Goal: Transaction & Acquisition: Download file/media

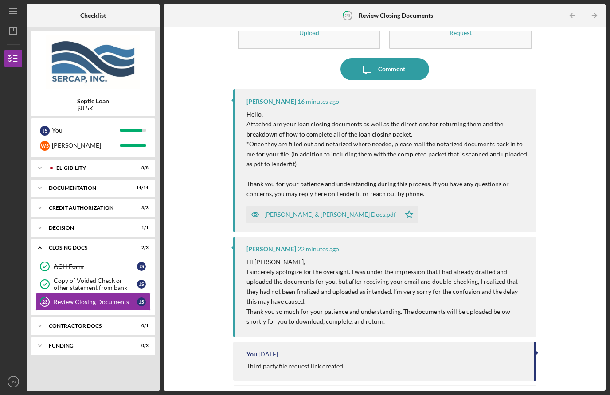
scroll to position [46, 0]
click at [367, 212] on div "[PERSON_NAME] & [PERSON_NAME] Docs.pdf" at bounding box center [330, 215] width 132 height 7
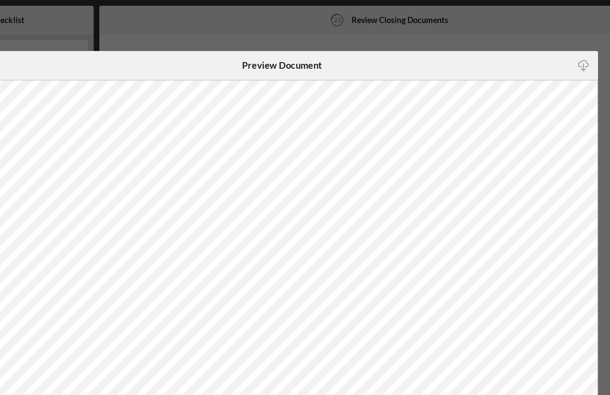
click at [387, 35] on div "Icon/Close Preview Document Icon/Download" at bounding box center [305, 197] width 610 height 395
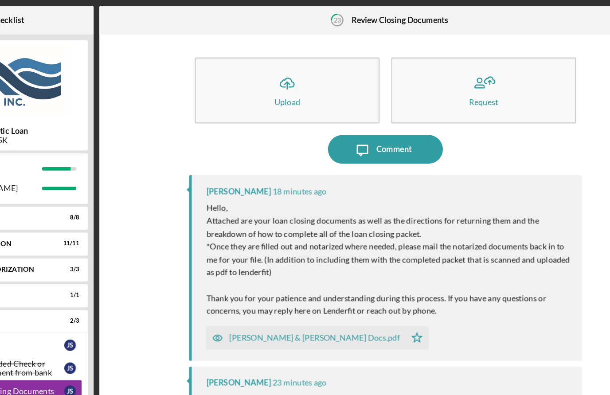
click at [270, 263] on div "[PERSON_NAME] & [PERSON_NAME] Docs.pdf" at bounding box center [324, 261] width 154 height 18
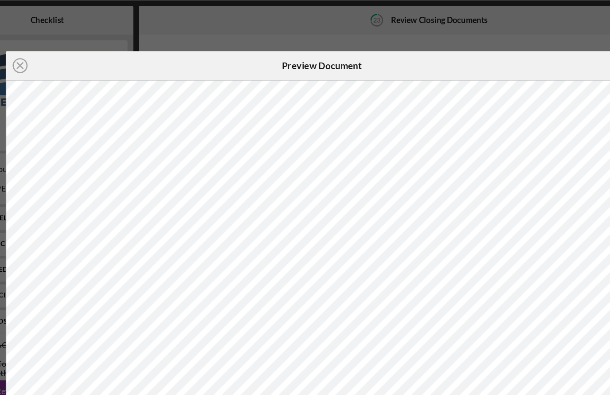
scroll to position [21, 0]
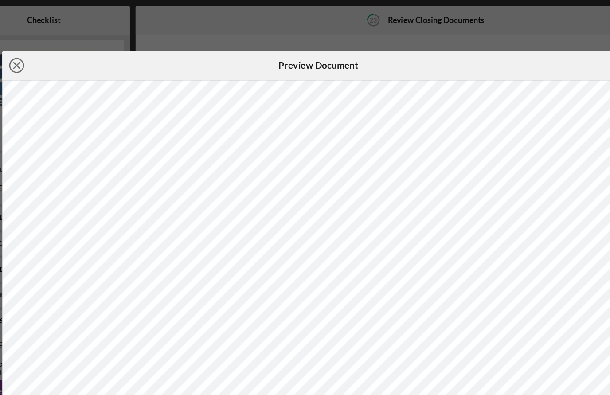
click at [61, 52] on icon "Icon/Close" at bounding box center [72, 50] width 22 height 22
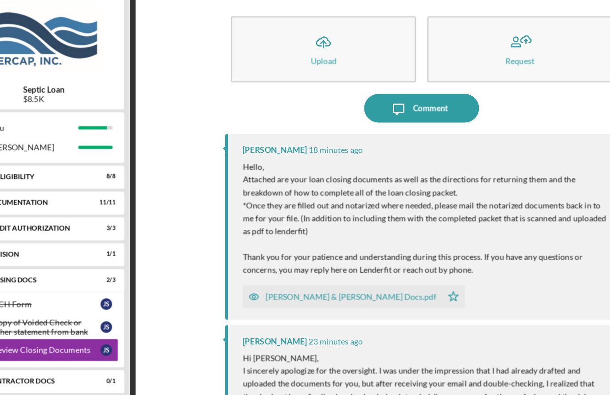
click at [390, 248] on div "[PERSON_NAME] & [PERSON_NAME] Docs.pdf Icon/Star" at bounding box center [387, 259] width 281 height 22
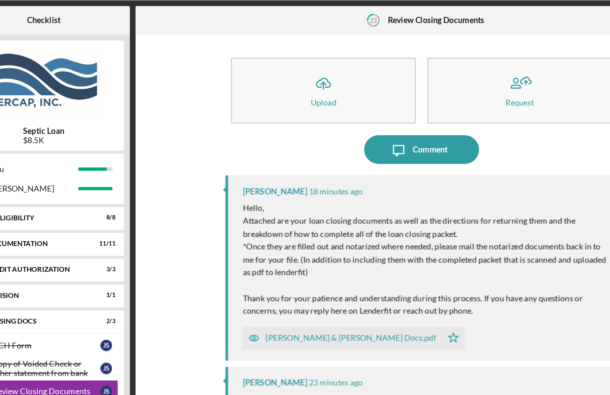
scroll to position [0, 0]
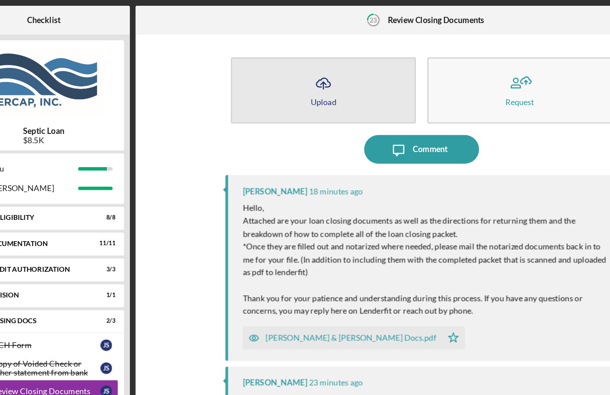
click at [278, 84] on button "Icon/Upload Upload" at bounding box center [309, 69] width 143 height 51
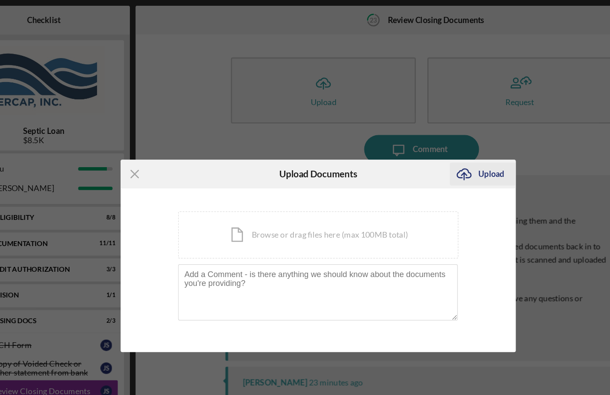
click at [407, 134] on icon "Icon/Upload" at bounding box center [418, 134] width 22 height 22
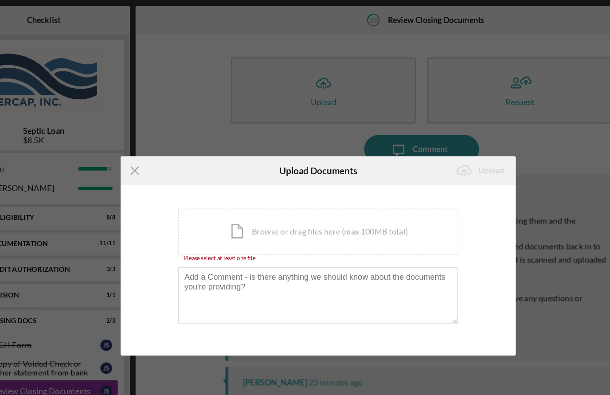
click at [426, 162] on div "Icon/Menu Close Upload Documents Icon/Upload Upload You're uploading documents …" at bounding box center [305, 197] width 610 height 395
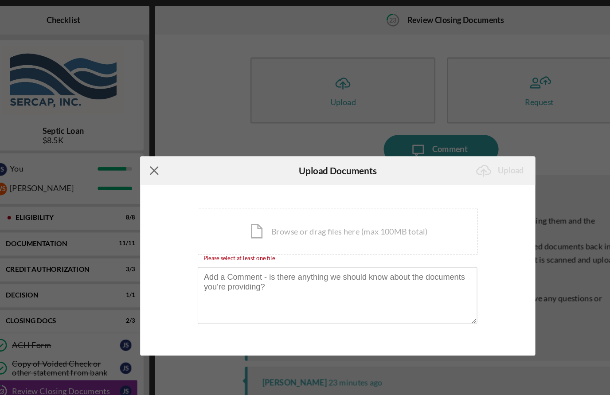
click at [153, 129] on icon "Icon/Menu Close" at bounding box center [164, 132] width 22 height 22
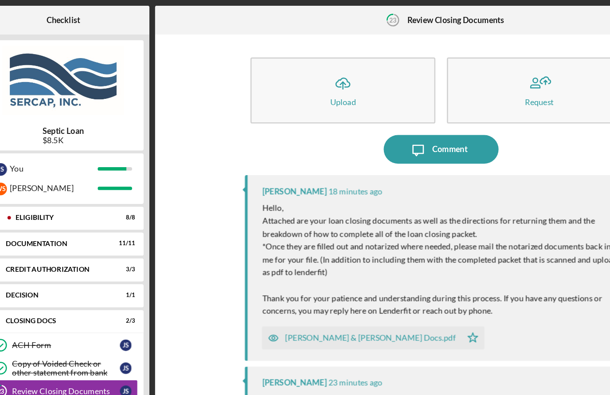
click at [164, 129] on div "Icon/Upload Upload Request Icon/Message Comment [PERSON_NAME] 18 minutes ago He…" at bounding box center [385, 209] width 442 height 364
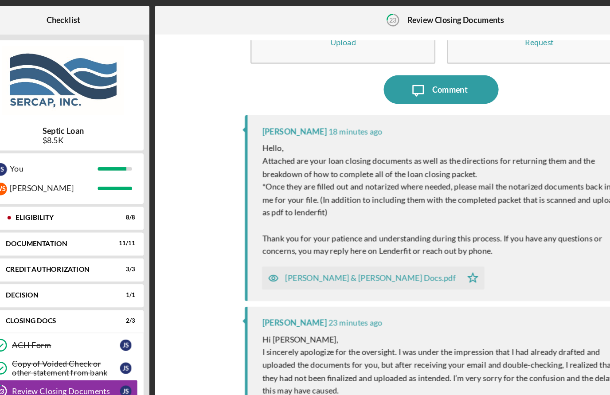
scroll to position [46, 0]
click at [307, 216] on div "[PERSON_NAME] & [PERSON_NAME] Docs.pdf" at bounding box center [330, 215] width 132 height 7
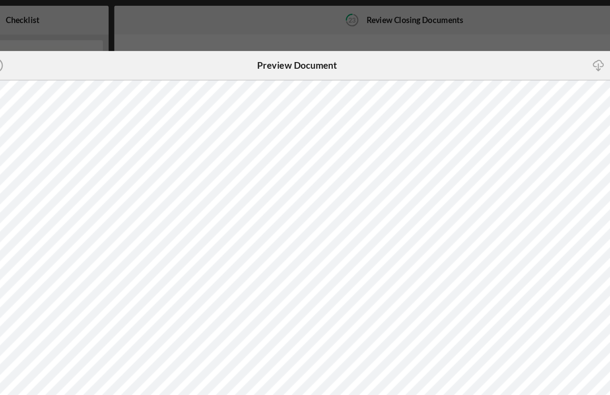
click at [528, 50] on icon "Icon/Download" at bounding box center [538, 51] width 20 height 20
